Goal: Task Accomplishment & Management: Complete application form

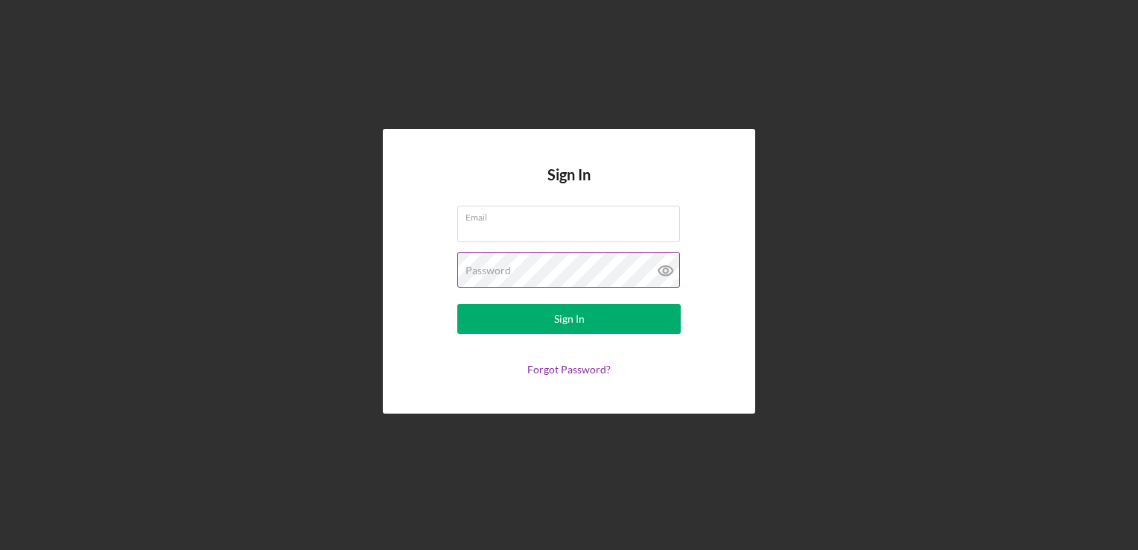
type input "[EMAIL_ADDRESS][DOMAIN_NAME]"
click at [669, 273] on icon at bounding box center [665, 270] width 37 height 37
click at [664, 276] on icon at bounding box center [665, 271] width 14 height 10
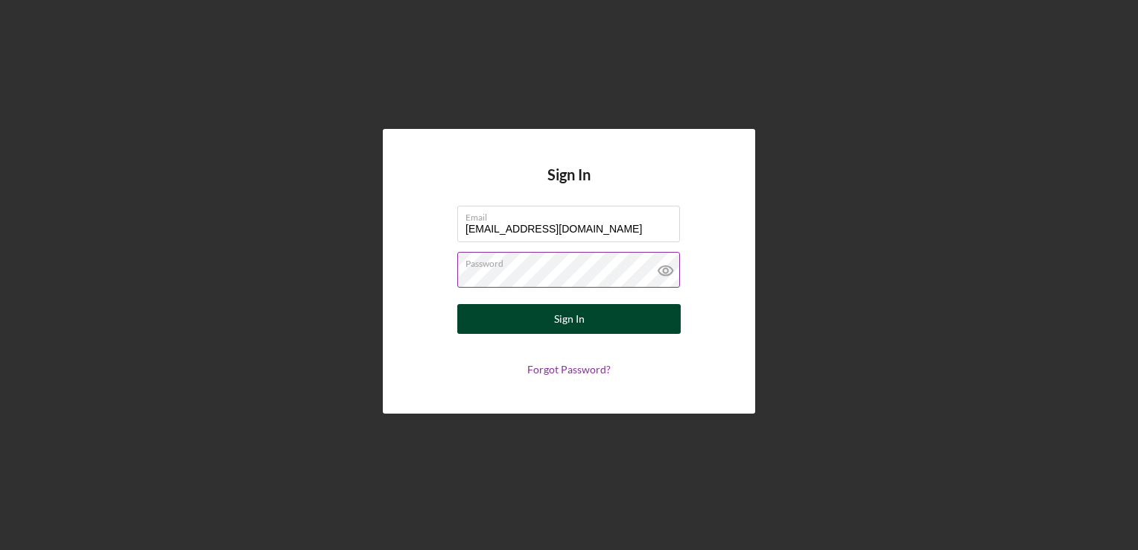
click at [597, 320] on button "Sign In" at bounding box center [568, 319] width 223 height 30
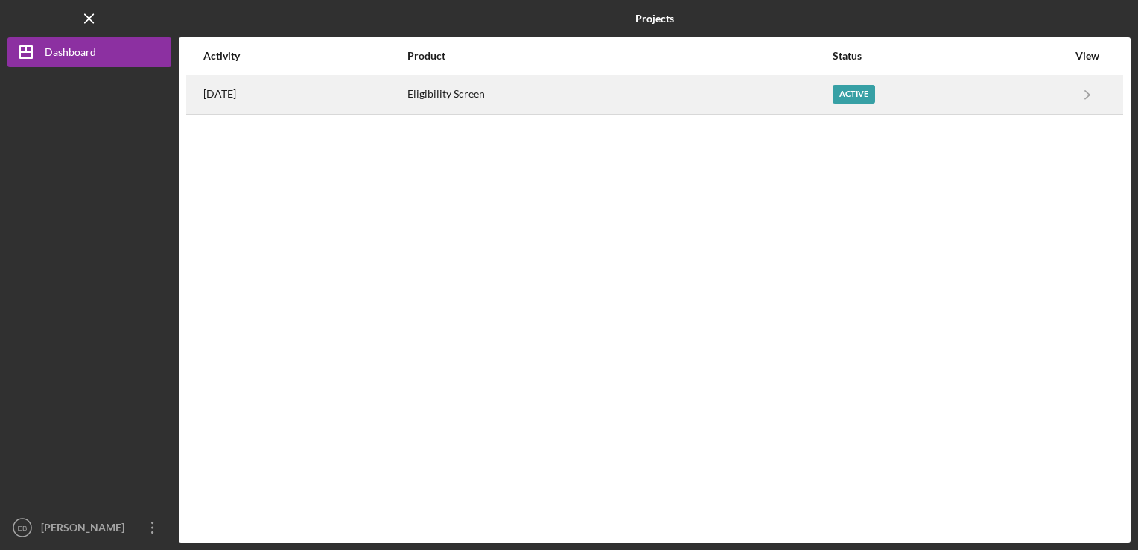
click at [874, 91] on div "Active" at bounding box center [854, 94] width 42 height 19
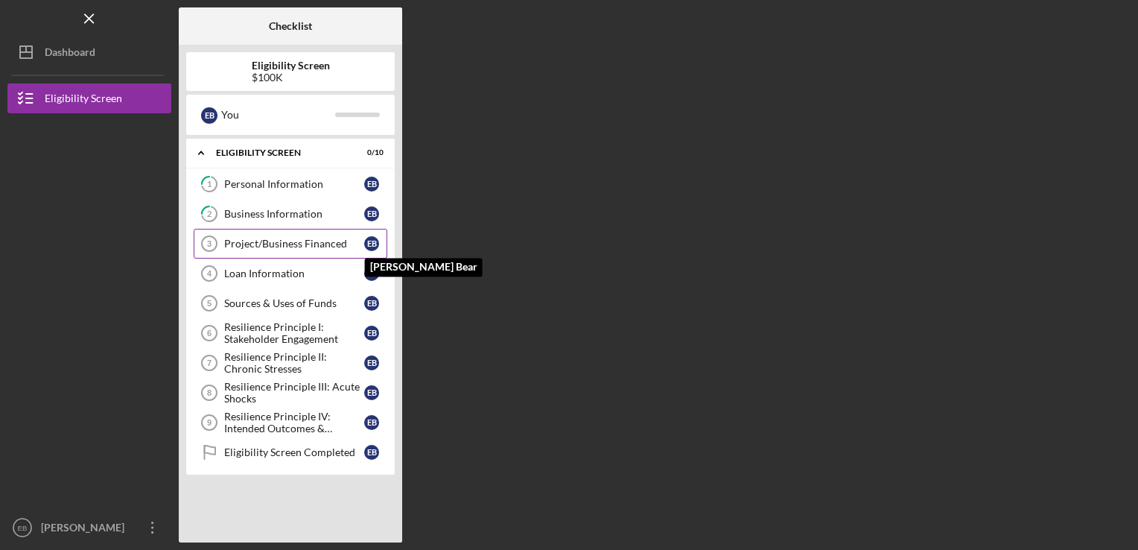
click at [366, 246] on div "E B" at bounding box center [371, 243] width 15 height 15
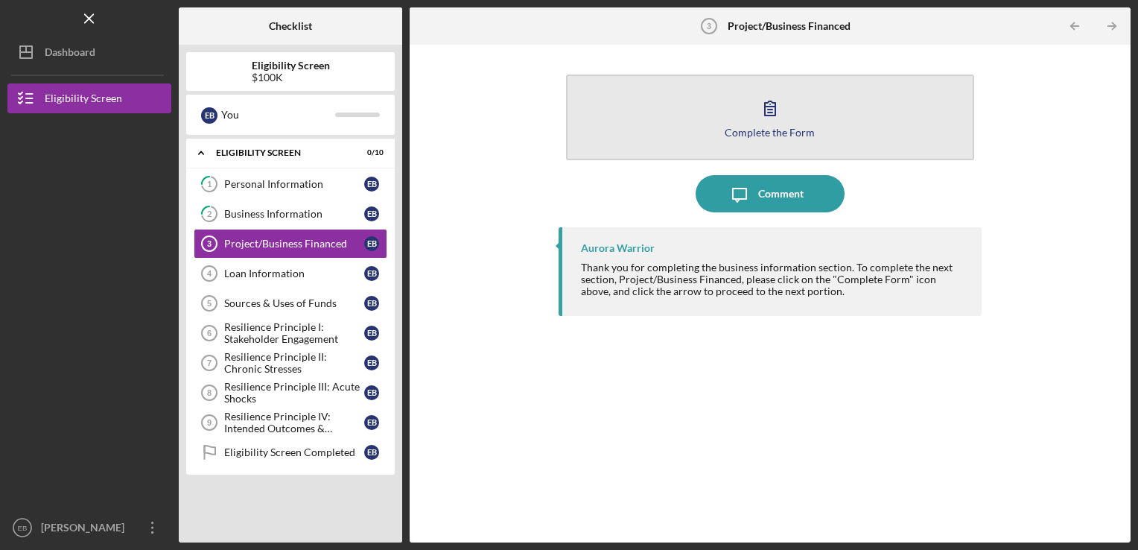
click at [819, 118] on button "Complete the Form Form" at bounding box center [770, 117] width 409 height 86
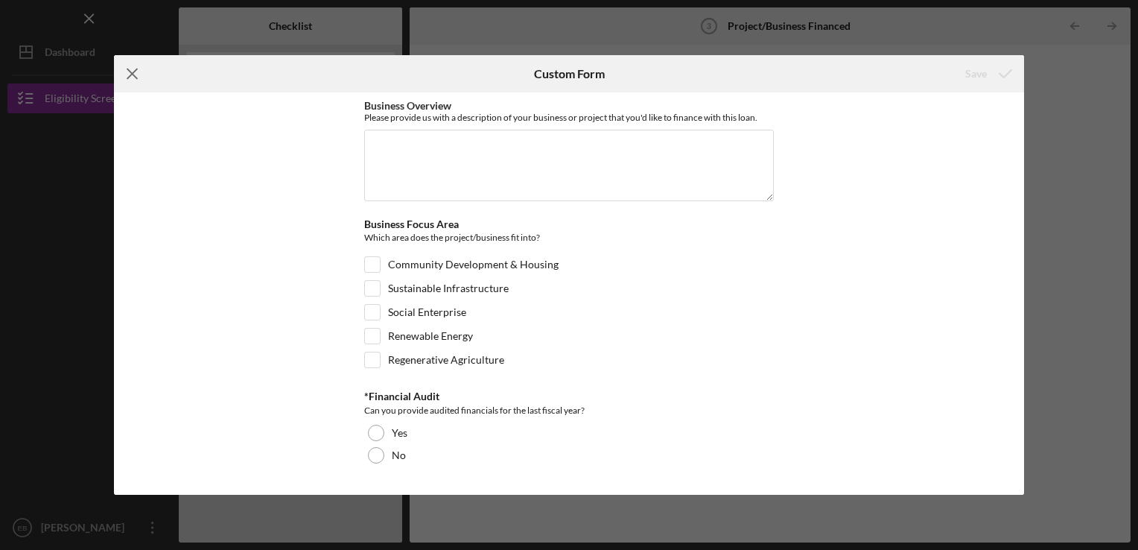
click at [130, 73] on icon "Icon/Menu Close" at bounding box center [132, 73] width 37 height 37
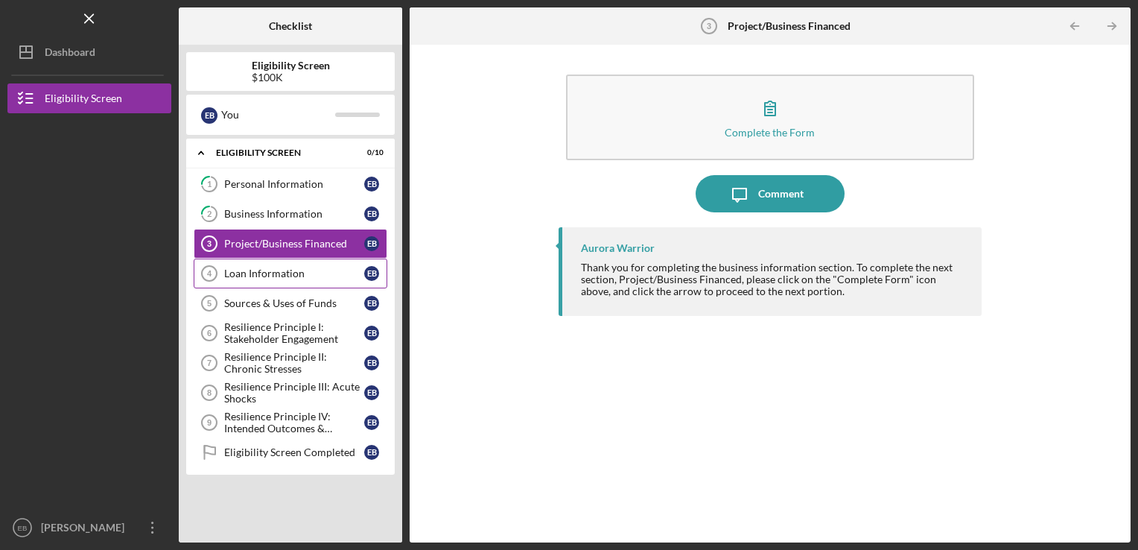
click at [326, 270] on div "Loan Information" at bounding box center [294, 273] width 140 height 12
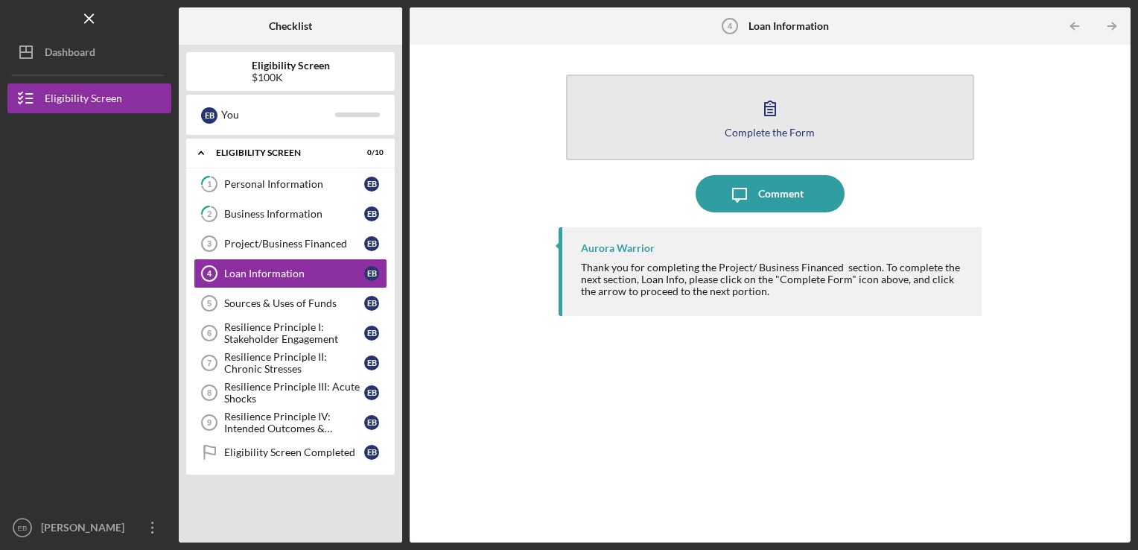
click at [846, 114] on button "Complete the Form Form" at bounding box center [770, 117] width 409 height 86
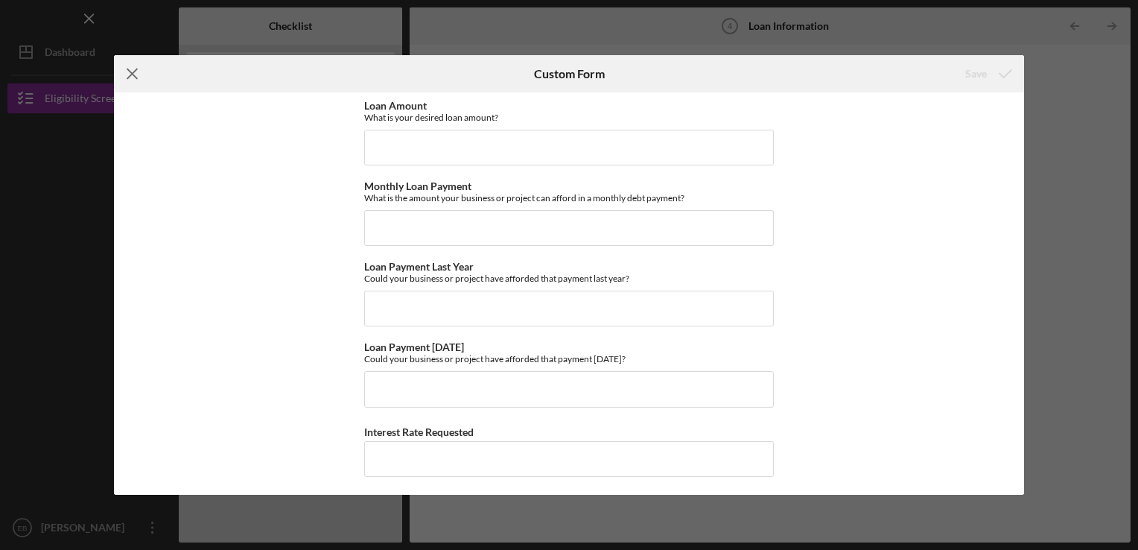
click at [131, 75] on icon "Icon/Menu Close" at bounding box center [132, 73] width 37 height 37
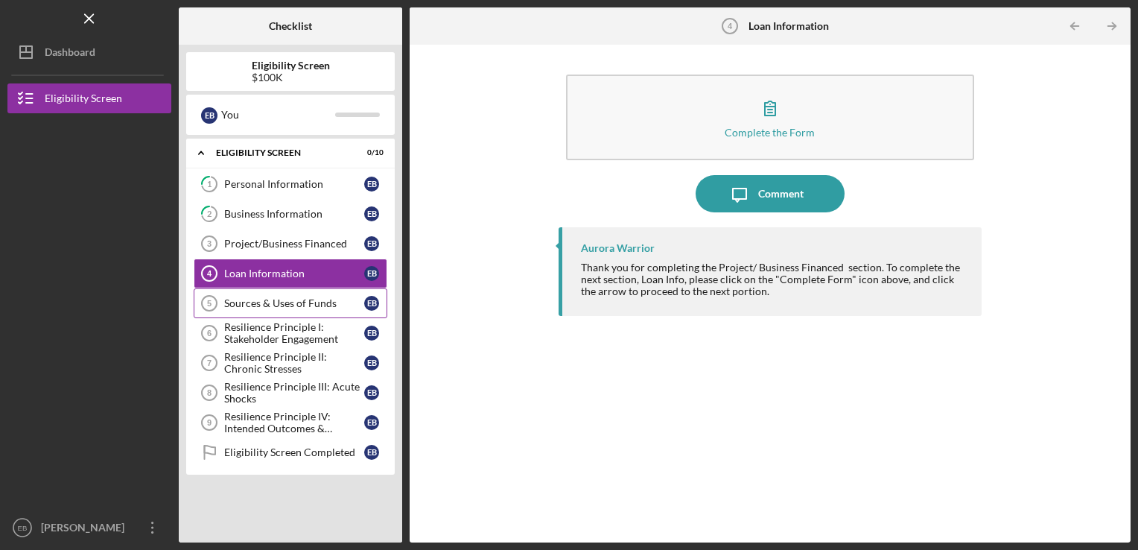
click at [314, 299] on div "Sources & Uses of Funds" at bounding box center [294, 303] width 140 height 12
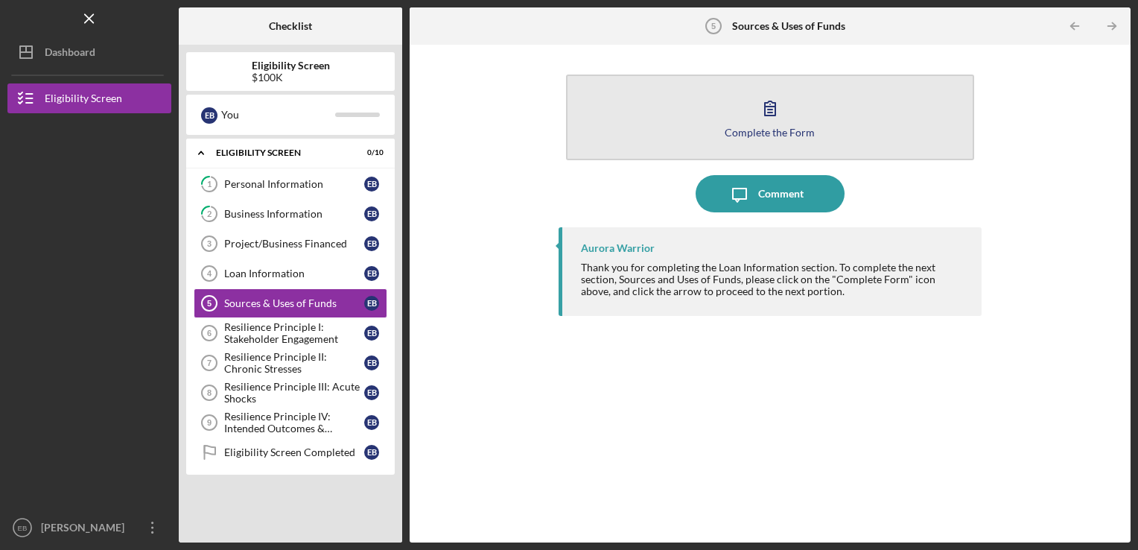
click at [831, 123] on button "Complete the Form Form" at bounding box center [770, 117] width 409 height 86
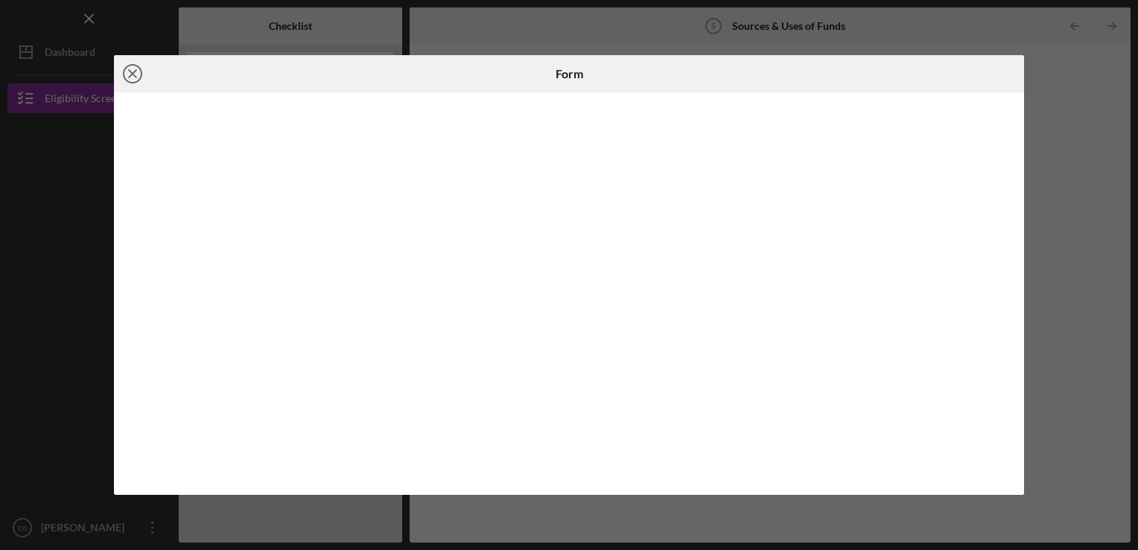
click at [136, 72] on icon "Icon/Close" at bounding box center [132, 73] width 37 height 37
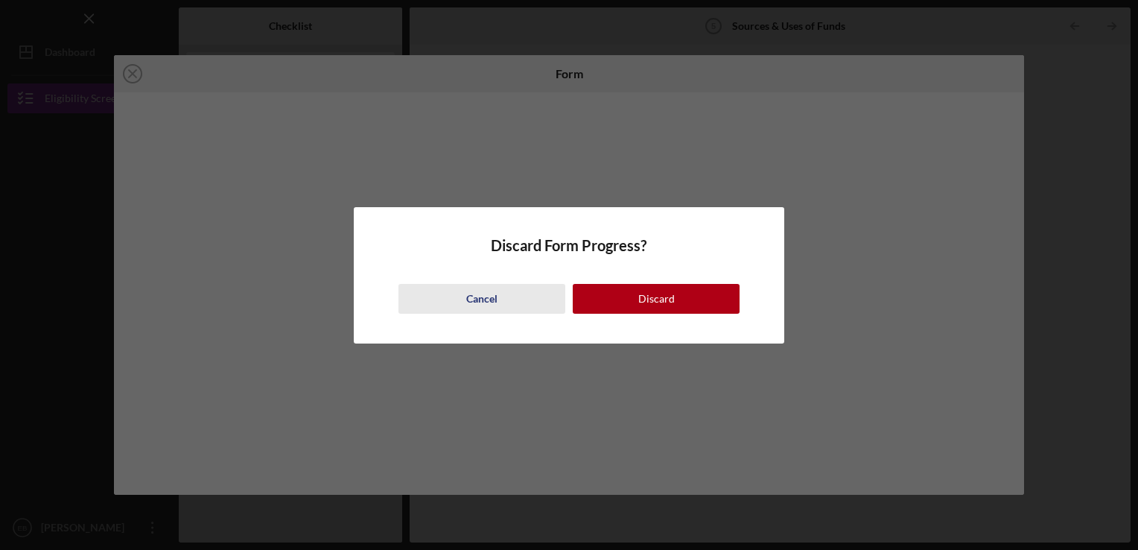
click at [486, 303] on div "Cancel" at bounding box center [481, 299] width 31 height 30
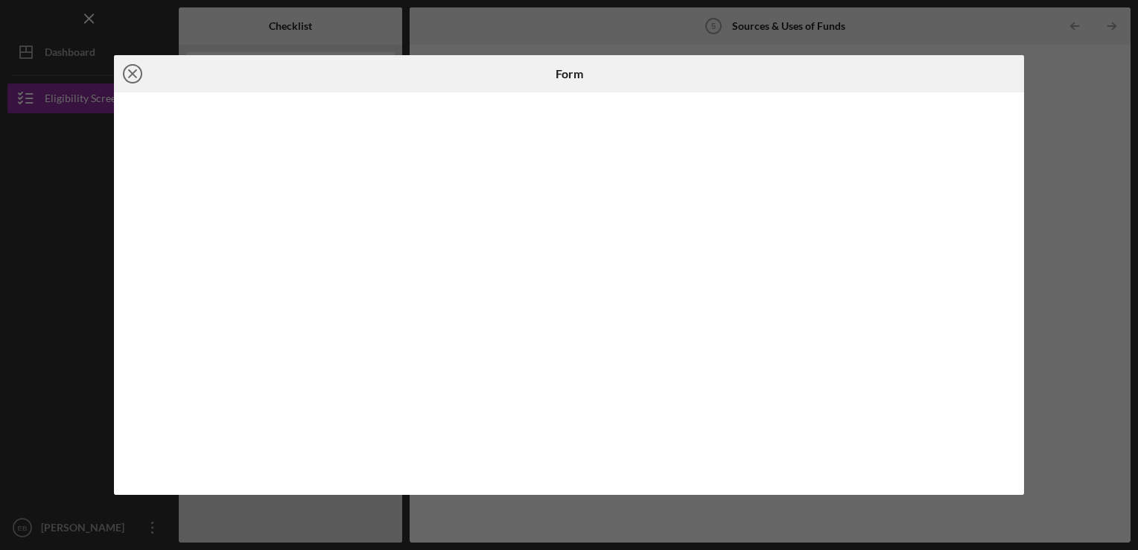
click at [134, 71] on line at bounding box center [132, 73] width 7 height 7
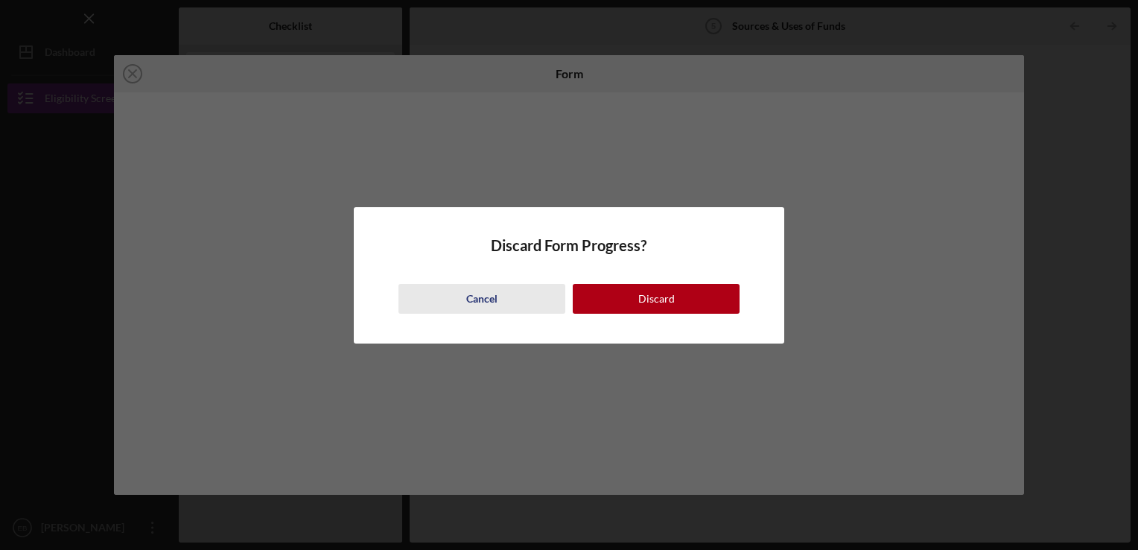
click at [489, 299] on div "Cancel" at bounding box center [481, 299] width 31 height 30
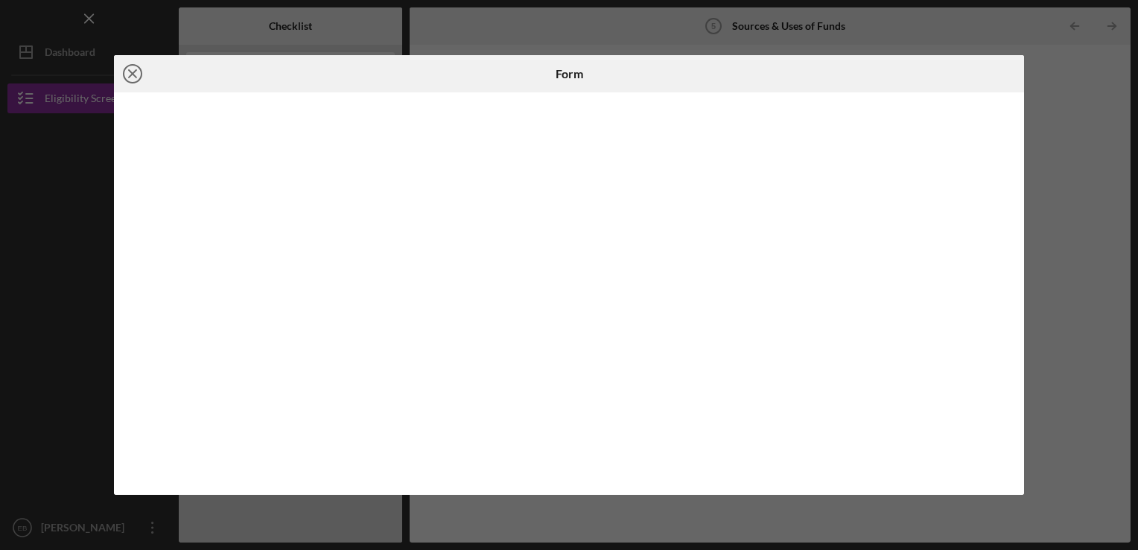
drag, startPoint x: 157, startPoint y: 90, endPoint x: 130, endPoint y: 68, distance: 34.9
click at [130, 68] on div "Icon/Close" at bounding box center [265, 73] width 303 height 37
click at [130, 75] on line at bounding box center [132, 73] width 7 height 7
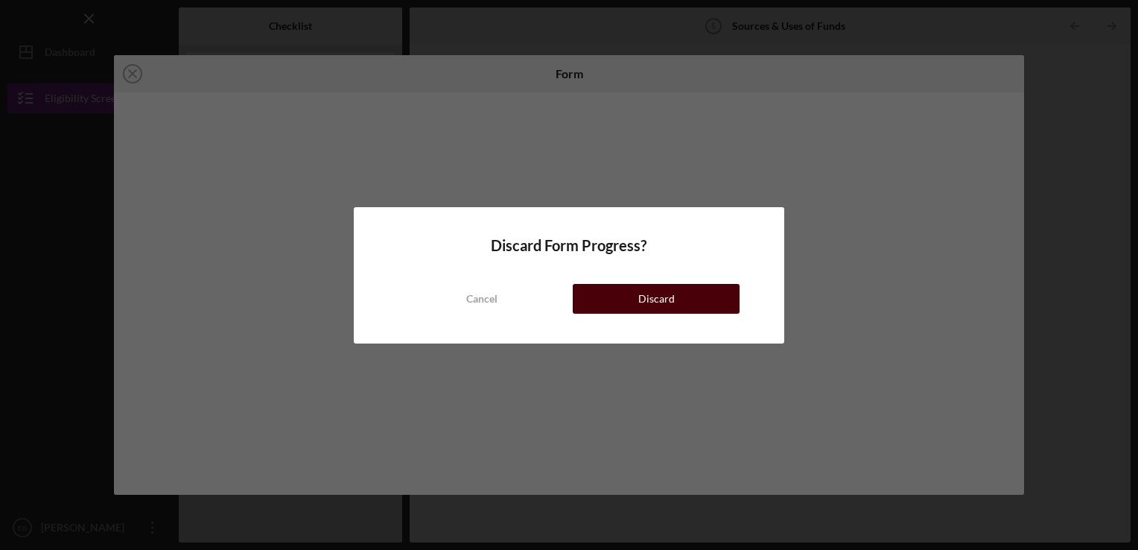
click at [669, 296] on div "Discard" at bounding box center [656, 299] width 36 height 30
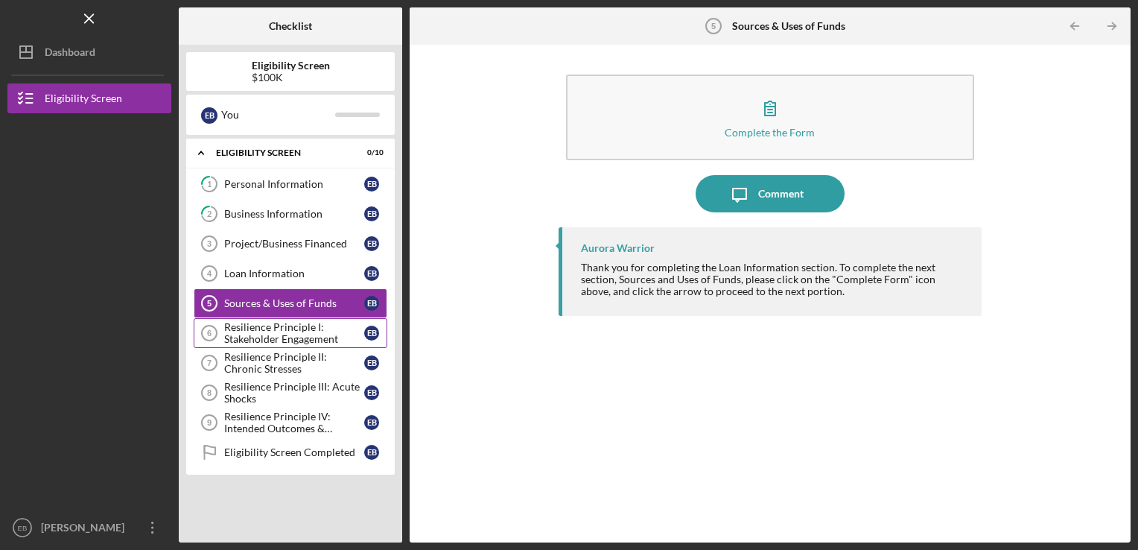
click at [323, 324] on div "Resilience Principle I: Stakeholder Engagement" at bounding box center [294, 333] width 140 height 24
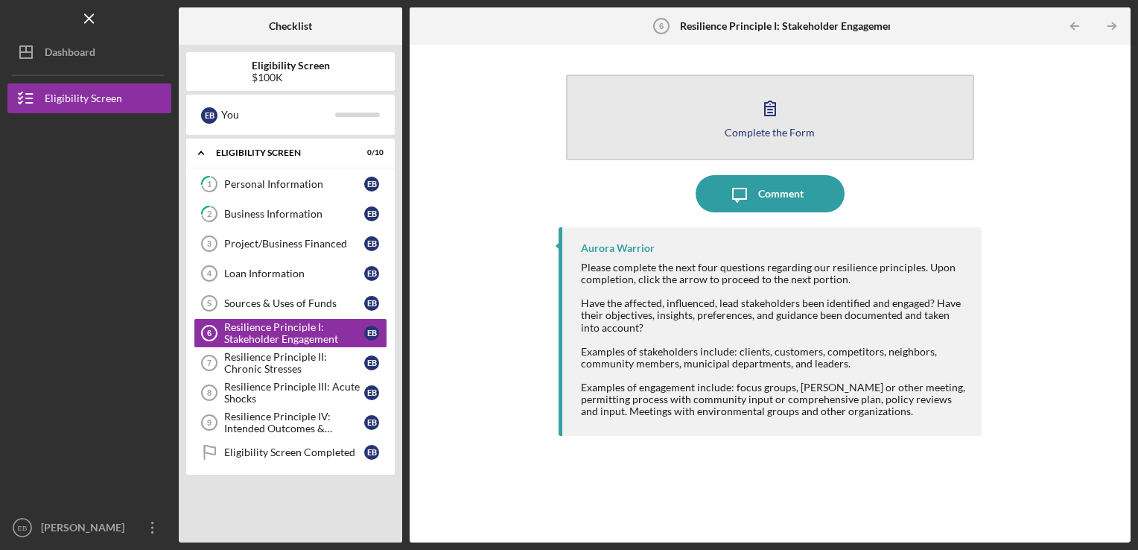
click at [728, 133] on div "Complete the Form" at bounding box center [770, 132] width 90 height 11
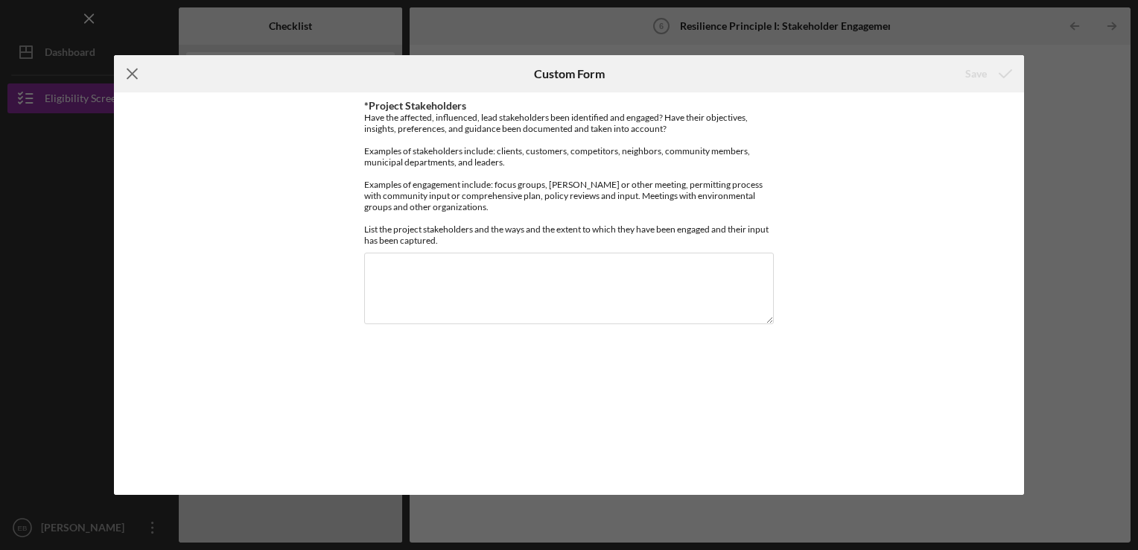
click at [133, 76] on line at bounding box center [132, 74] width 10 height 10
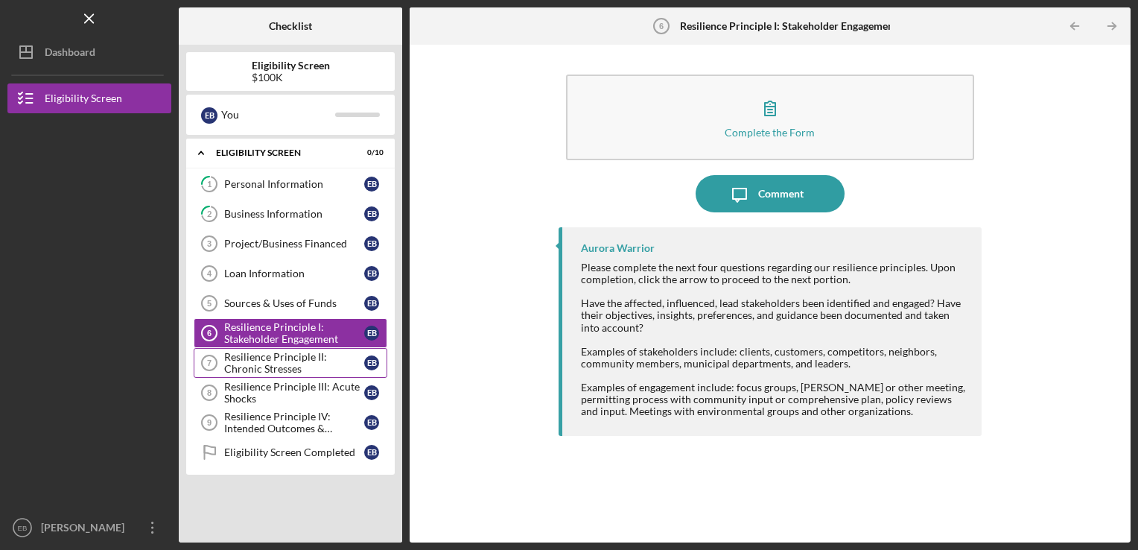
click at [328, 357] on div "Resilience Principle II: Chronic Stresses" at bounding box center [294, 363] width 140 height 24
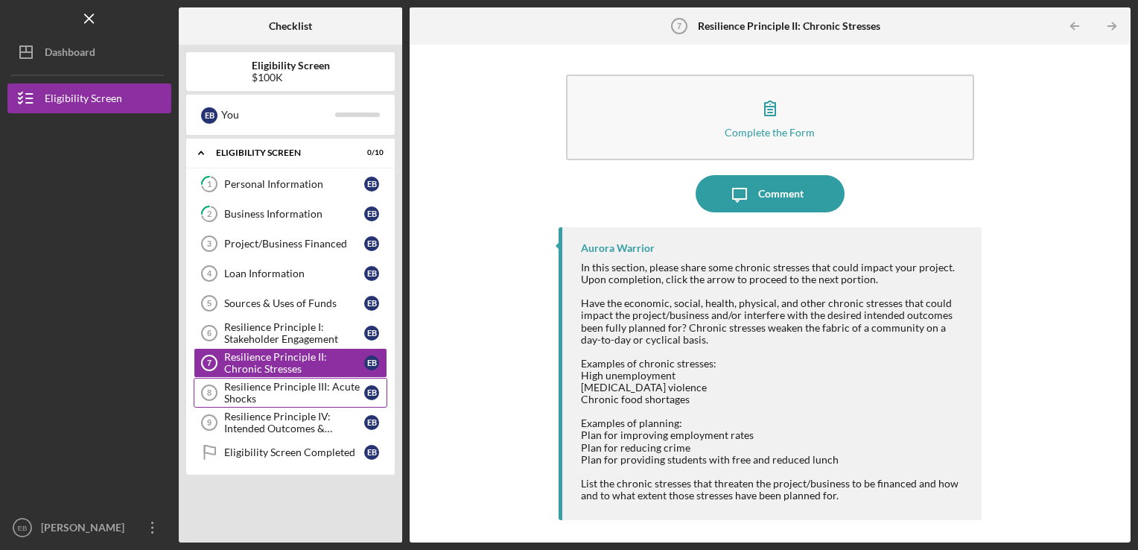
click at [332, 382] on div "Resilience Principle III: Acute Shocks" at bounding box center [294, 393] width 140 height 24
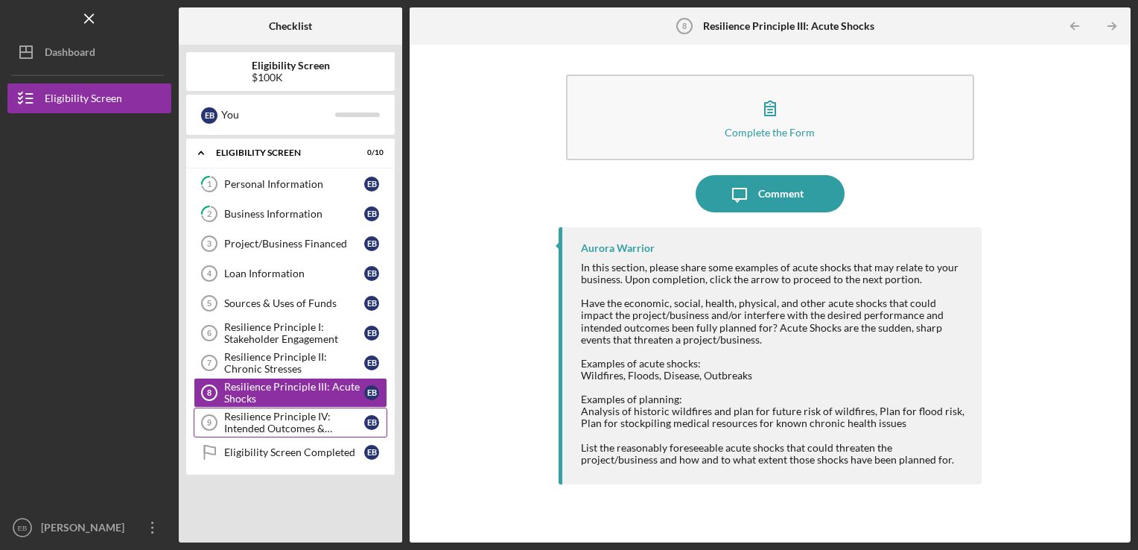
click at [329, 418] on div "Resilience Principle IV: Intended Outcomes & Measures Defined" at bounding box center [294, 422] width 140 height 24
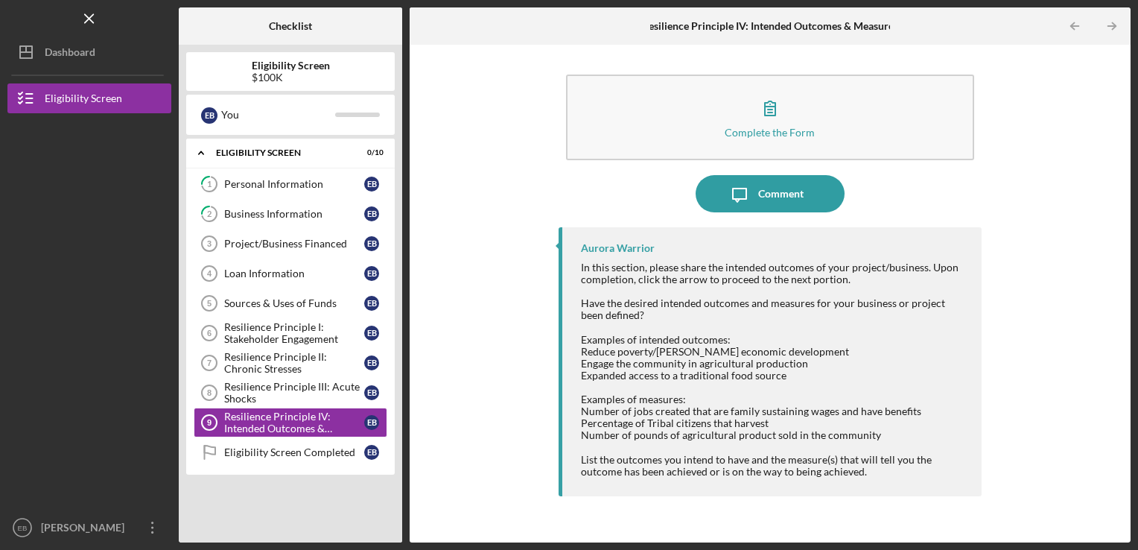
click at [946, 209] on div "Icon/Message Comment" at bounding box center [771, 193] width 424 height 37
click at [119, 48] on button "Icon/Dashboard Dashboard" at bounding box center [89, 52] width 164 height 30
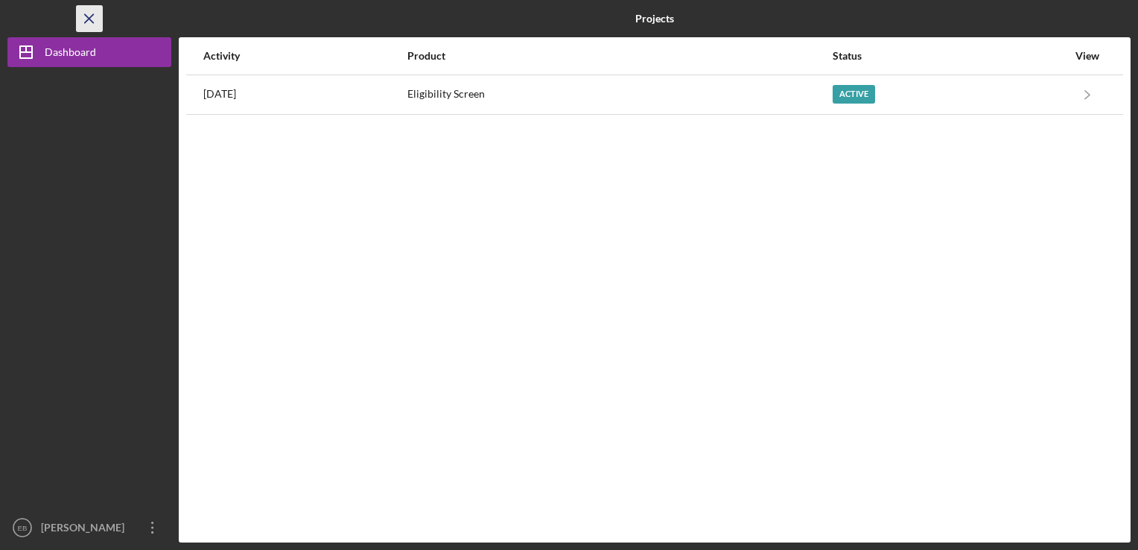
click at [92, 17] on icon "Icon/Menu Close" at bounding box center [90, 19] width 34 height 34
